Goal: Transaction & Acquisition: Download file/media

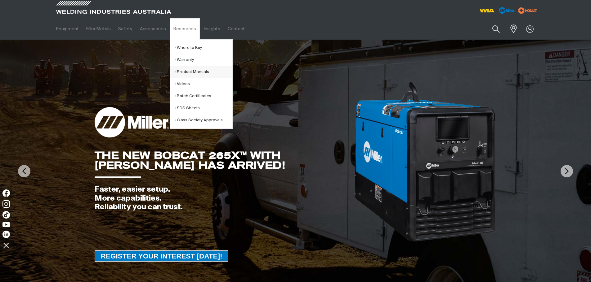
click at [189, 72] on link "Product Manuals" at bounding box center [204, 72] width 58 height 12
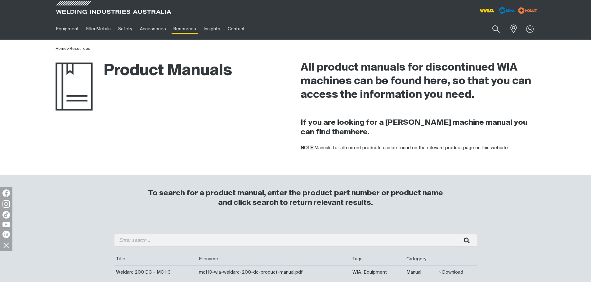
drag, startPoint x: 230, startPoint y: 251, endPoint x: 232, endPoint y: 243, distance: 8.0
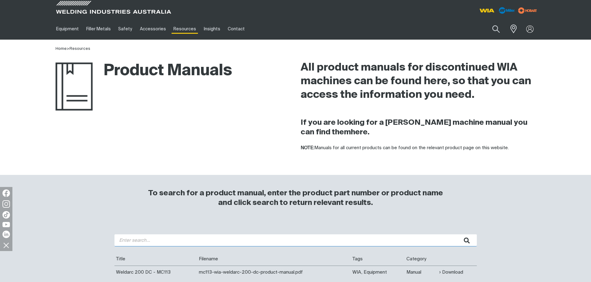
click at [233, 241] on input "search" at bounding box center [295, 241] width 362 height 12
type input "weldmatic 500"
click at [457, 235] on button "submit" at bounding box center [467, 241] width 20 height 12
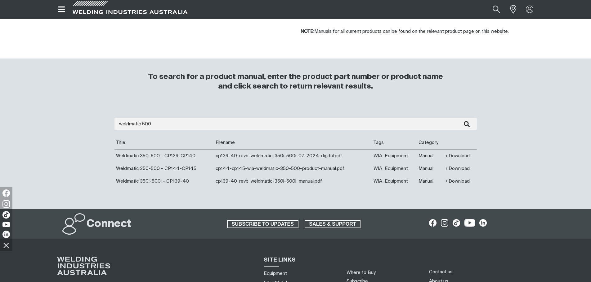
scroll to position [124, 0]
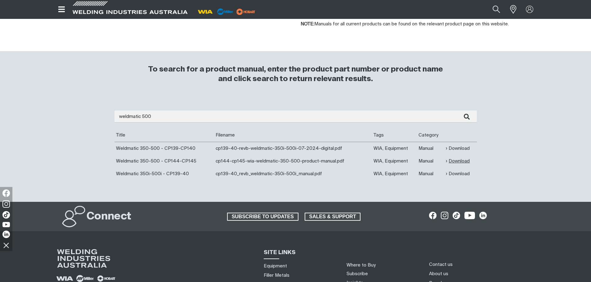
click at [457, 160] on link "Download" at bounding box center [457, 161] width 24 height 7
